Goal: Use online tool/utility: Utilize a website feature to perform a specific function

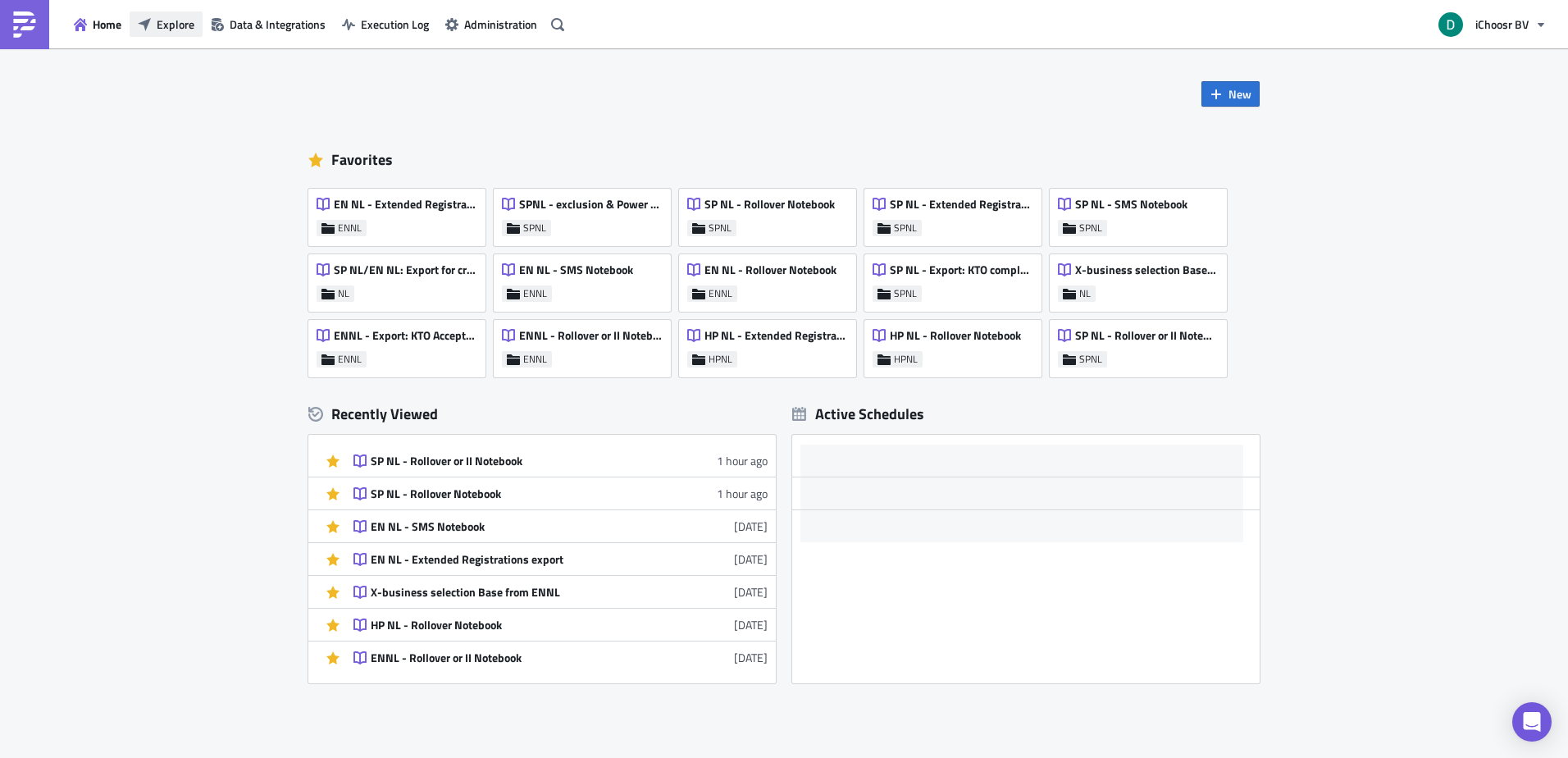
click at [187, 25] on span "Explore" at bounding box center [176, 24] width 38 height 17
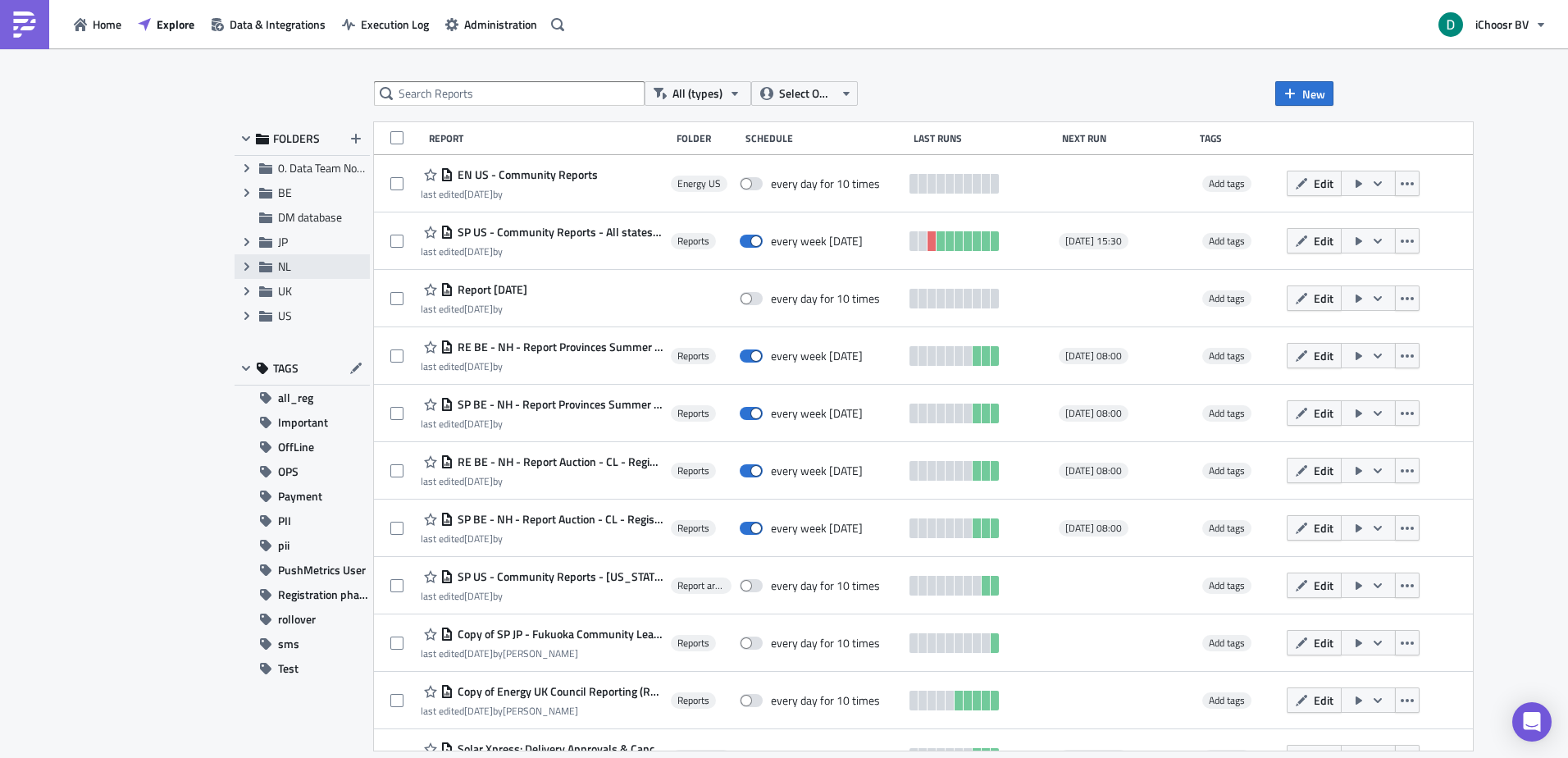
click at [282, 264] on span "NL" at bounding box center [284, 265] width 13 height 17
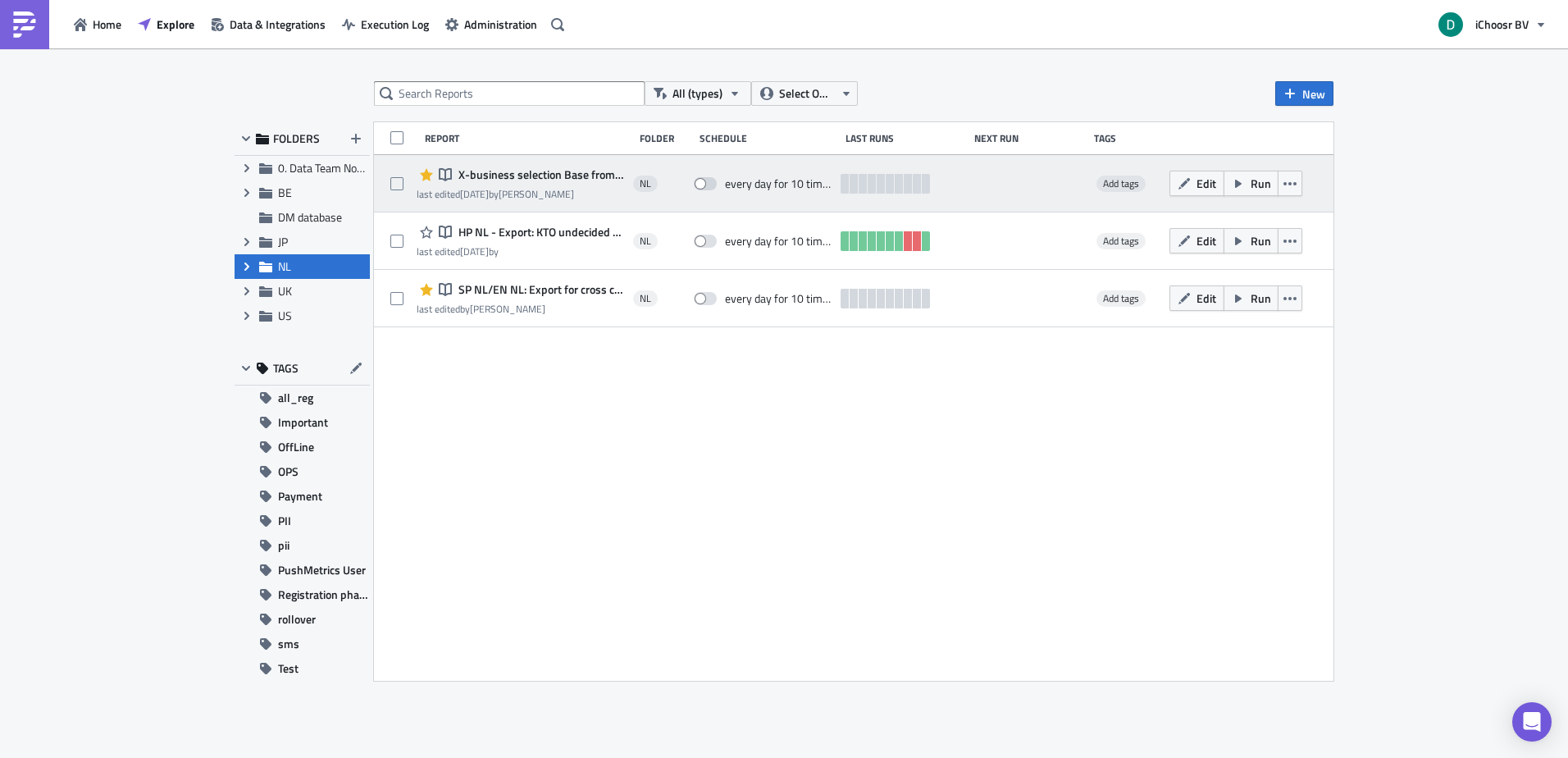
click at [501, 176] on span "X-business selection Base from ENNL" at bounding box center [540, 175] width 170 height 14
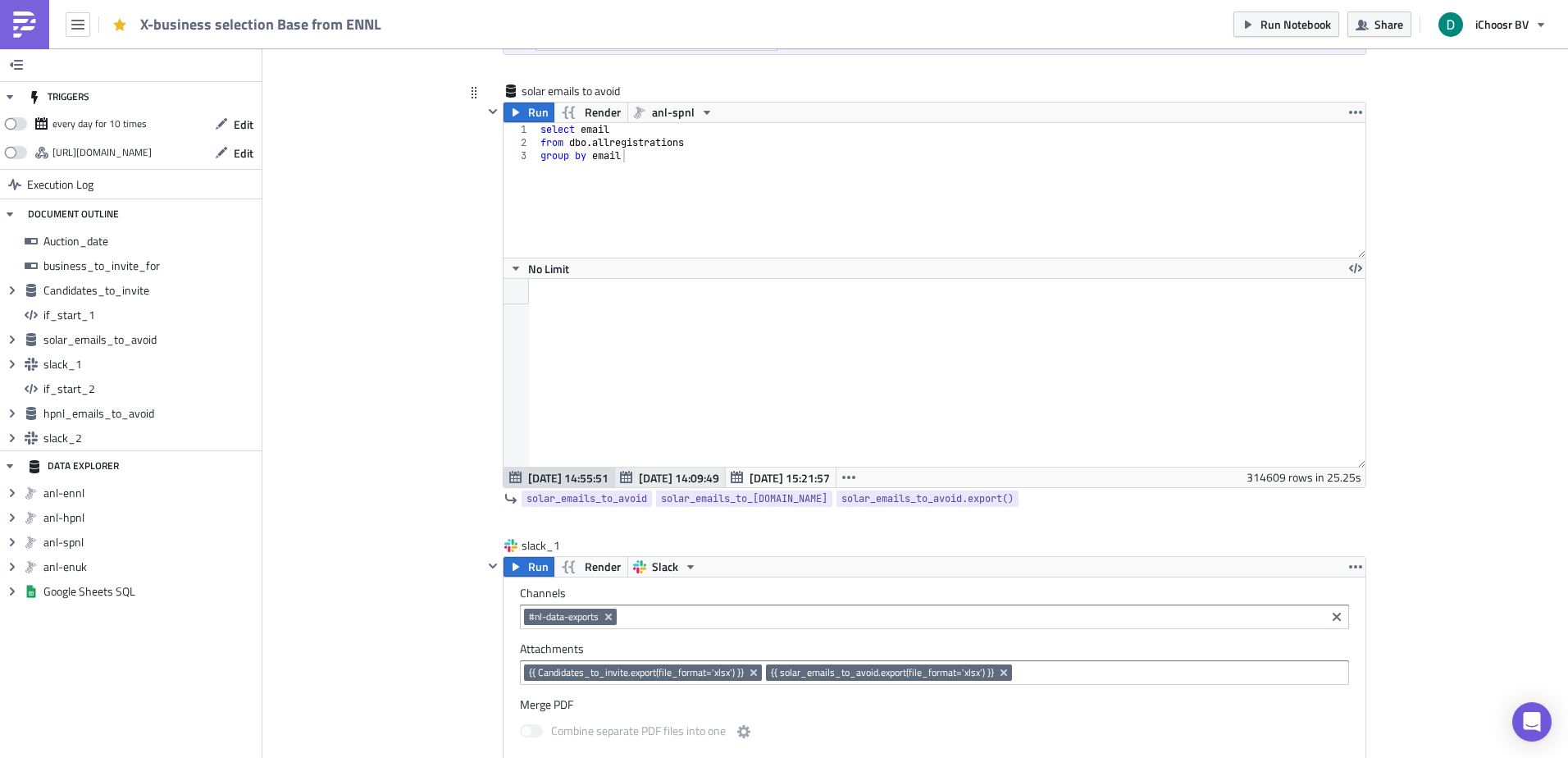
scroll to position [1395, 0]
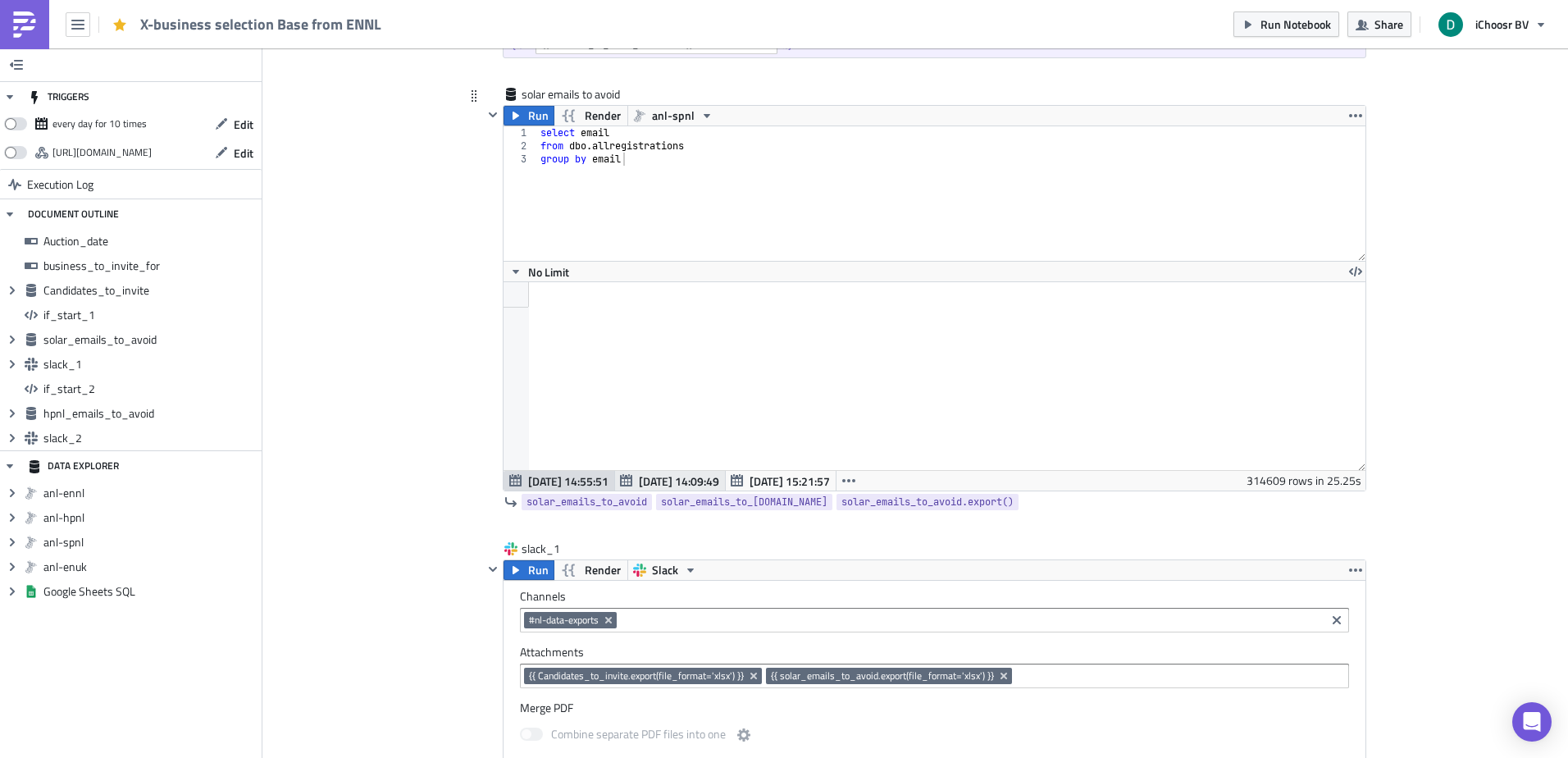
click at [639, 479] on span "[DATE] 14:09:49" at bounding box center [679, 481] width 81 height 17
click at [587, 461] on div at bounding box center [934, 376] width 862 height 187
click at [575, 475] on span "[DATE] 14:55:51" at bounding box center [568, 481] width 81 height 17
click at [483, 469] on div at bounding box center [493, 298] width 20 height 387
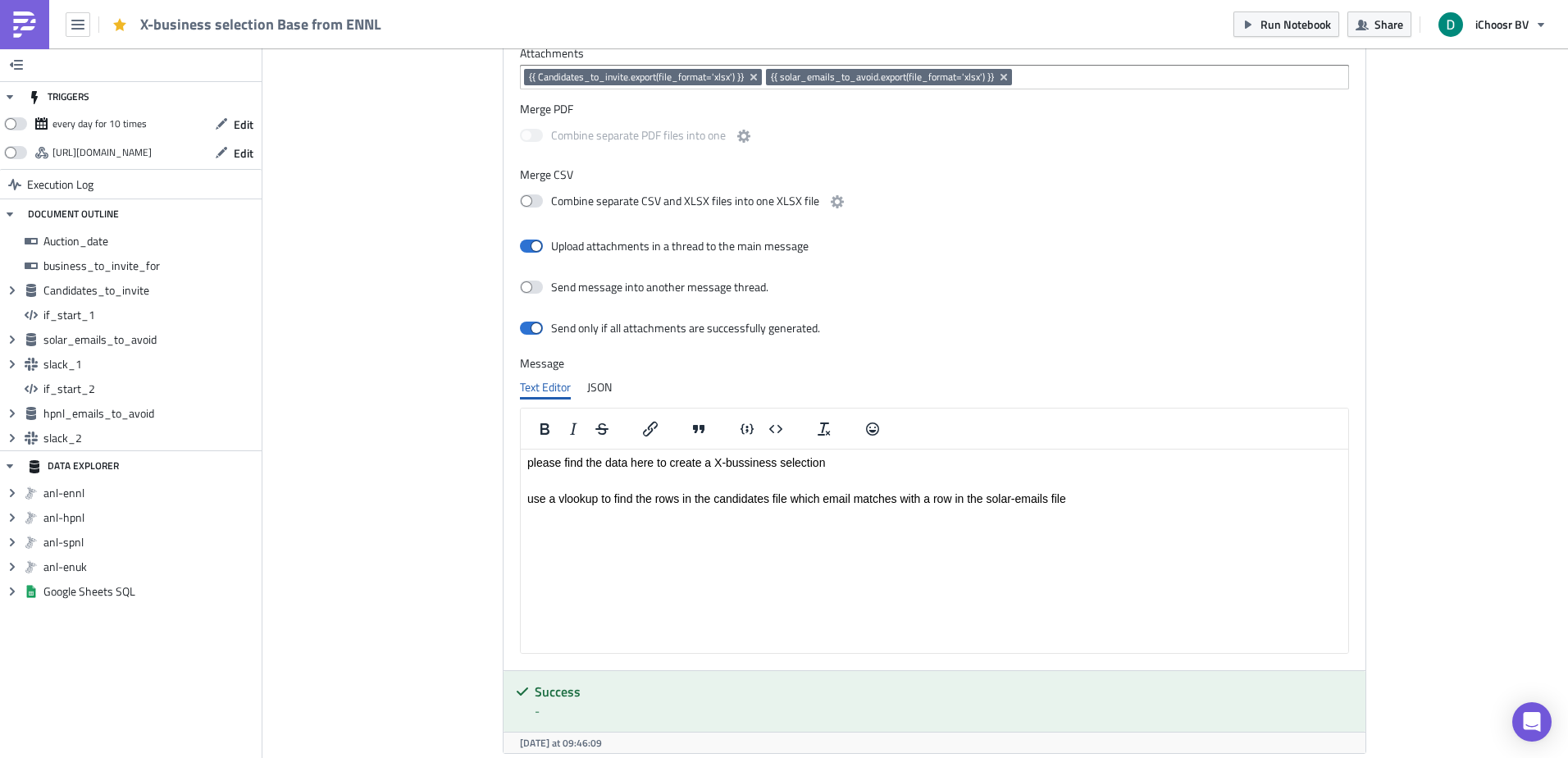
scroll to position [2134, 0]
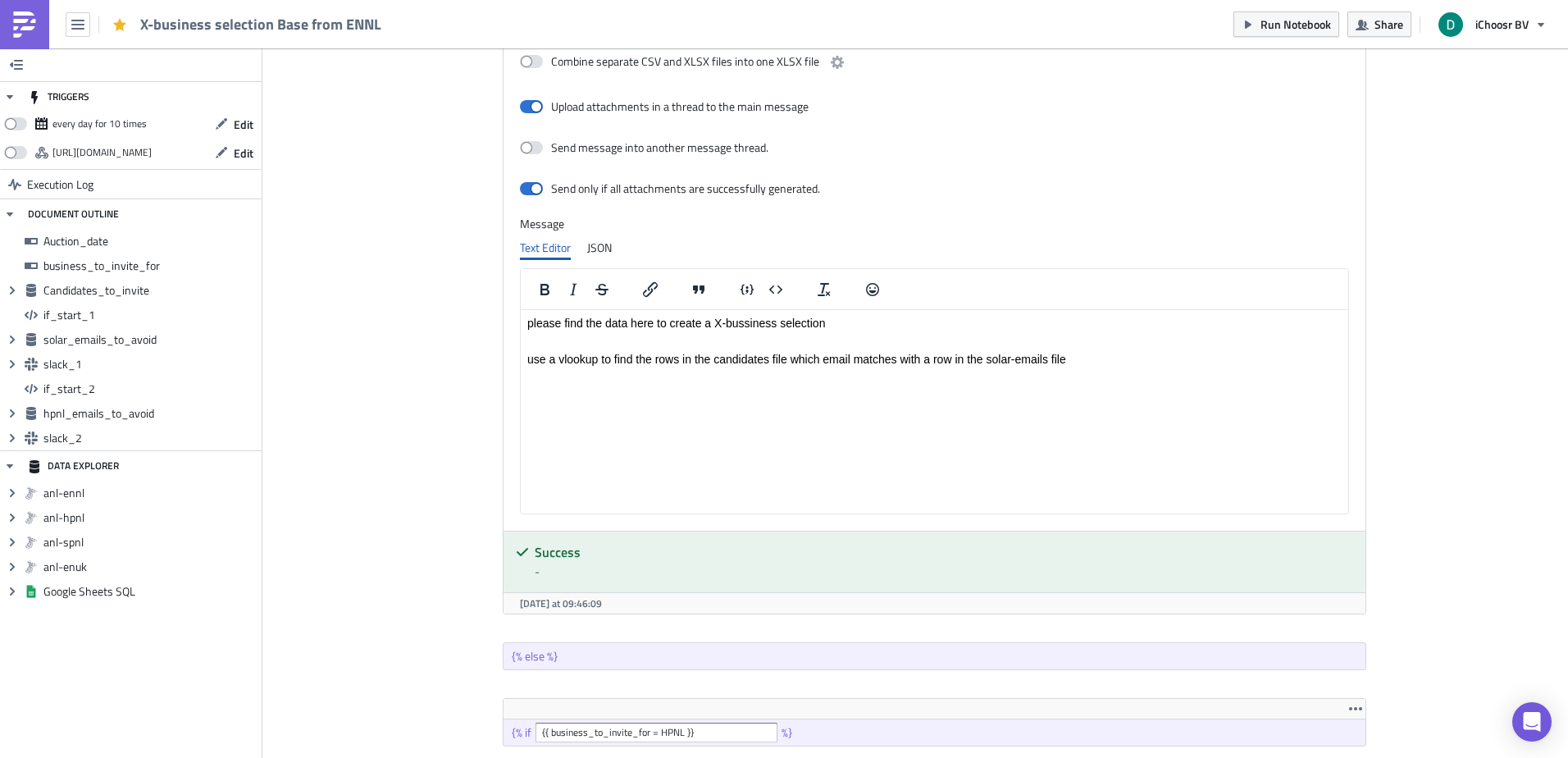
click at [591, 359] on p "use a vlookup to find the rows in the candidates file which email matches with …" at bounding box center [935, 360] width 815 height 13
click at [737, 323] on p "please find the data here to create a X-bussiness selection" at bounding box center [935, 323] width 815 height 13
drag, startPoint x: 737, startPoint y: 323, endPoint x: 718, endPoint y: 323, distance: 19.0
click at [718, 323] on p "please find the data here to create a X-bussiness selection" at bounding box center [935, 323] width 815 height 13
copy p "X-bussiness"
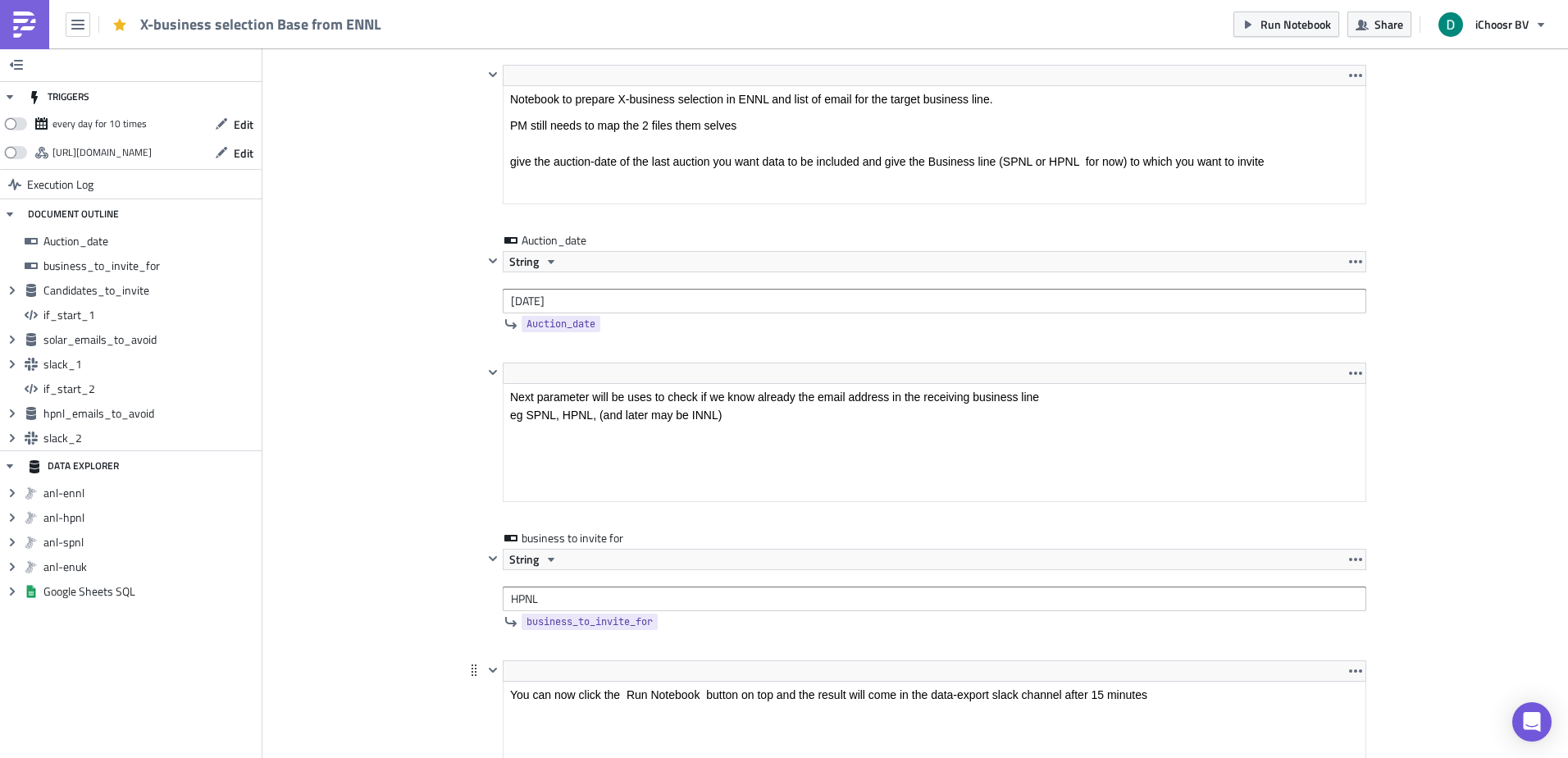
scroll to position [410, 0]
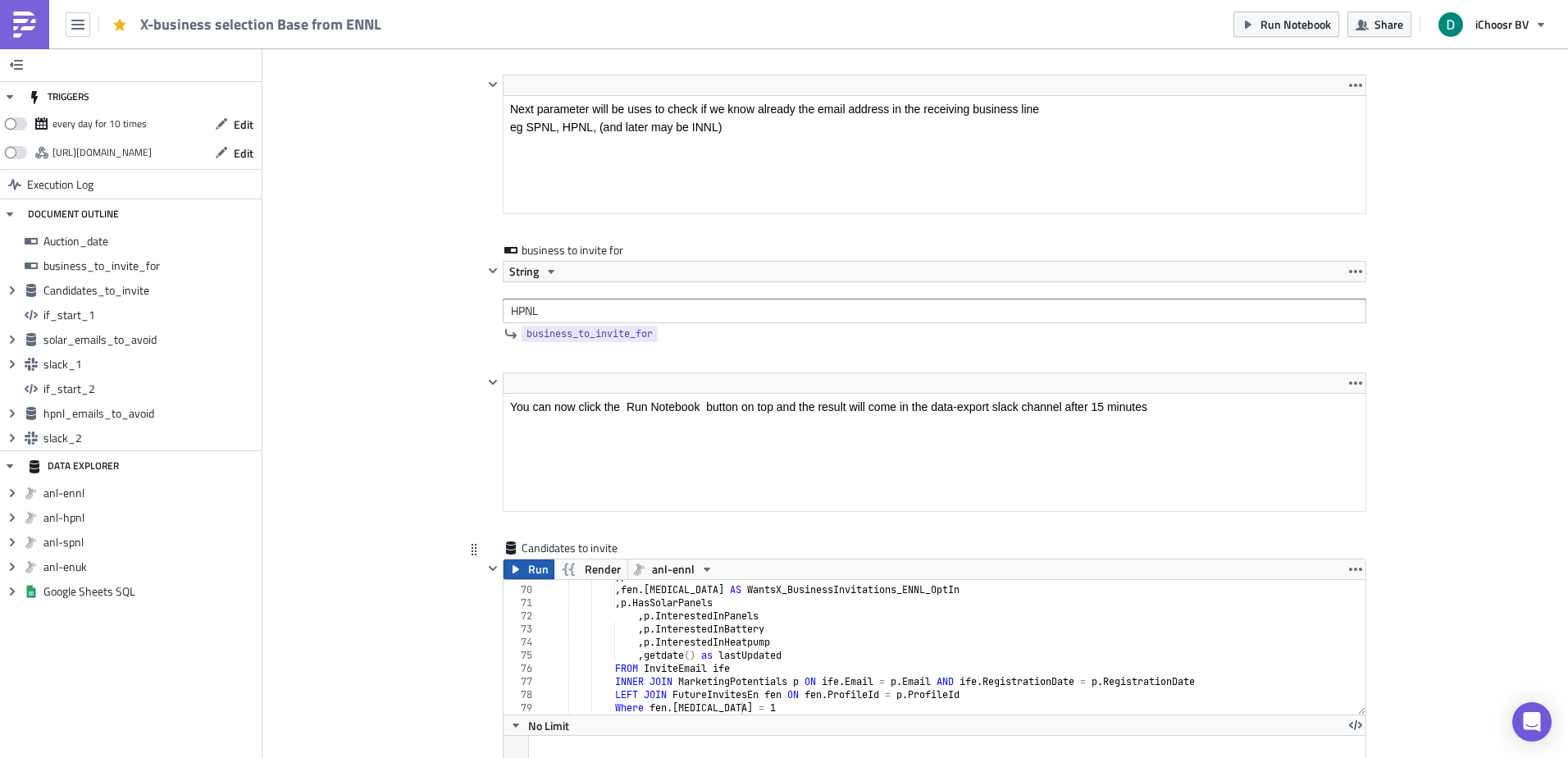
click at [528, 577] on span "Run" at bounding box center [538, 570] width 21 height 20
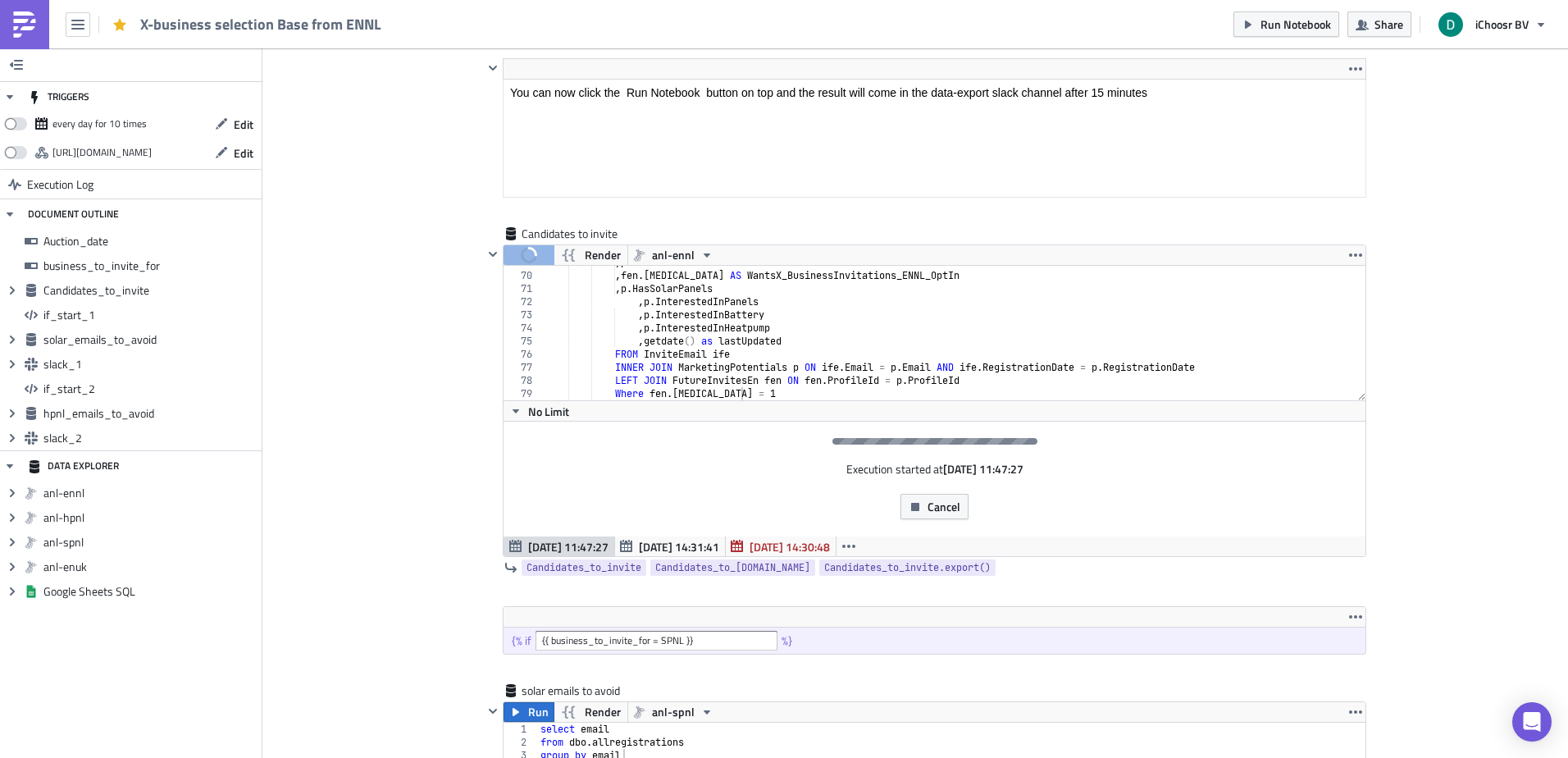
scroll to position [738, 0]
